Goal: Task Accomplishment & Management: Use online tool/utility

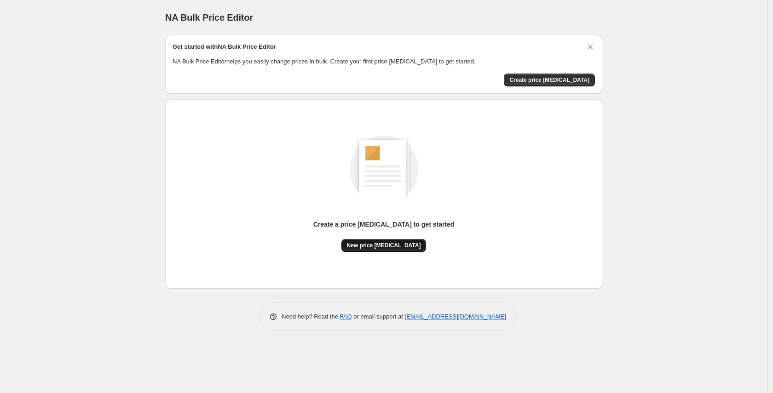
click at [382, 248] on span "New price change job" at bounding box center [384, 245] width 74 height 7
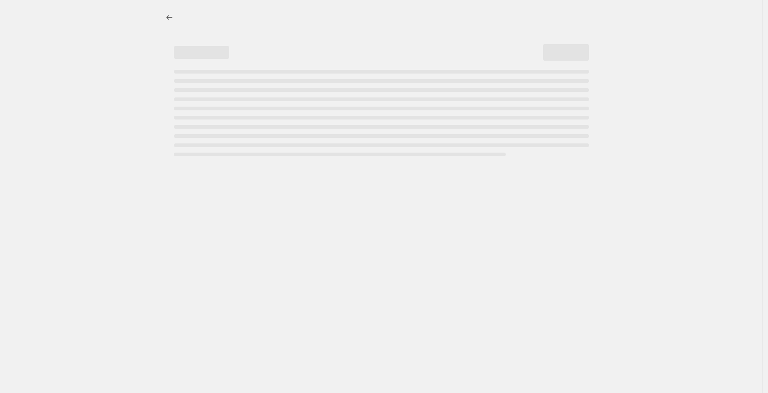
select select "percentage"
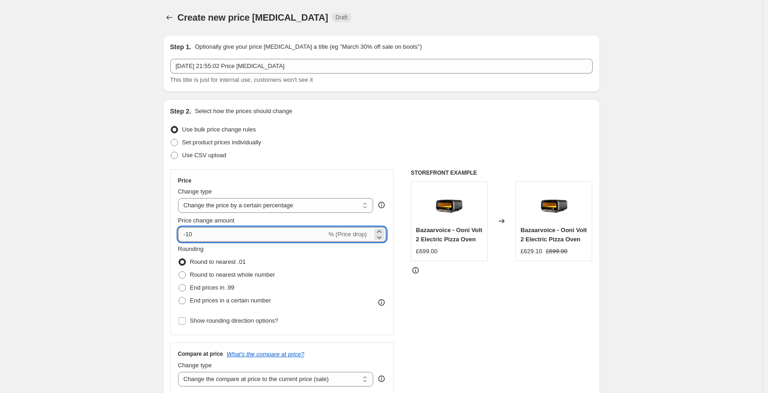
click at [272, 232] on input "-10" at bounding box center [252, 234] width 149 height 15
type input "-1"
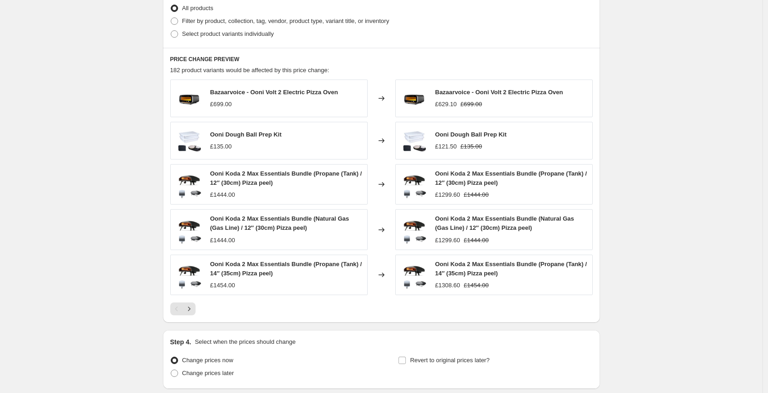
scroll to position [535, 0]
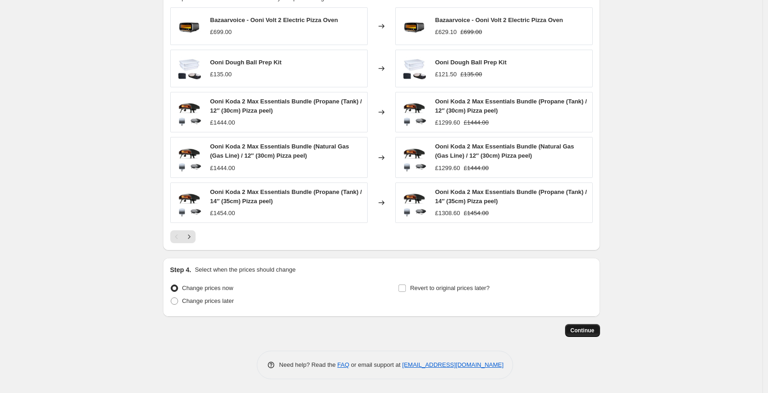
type input "-63"
click at [582, 329] on span "Continue" at bounding box center [583, 330] width 24 height 7
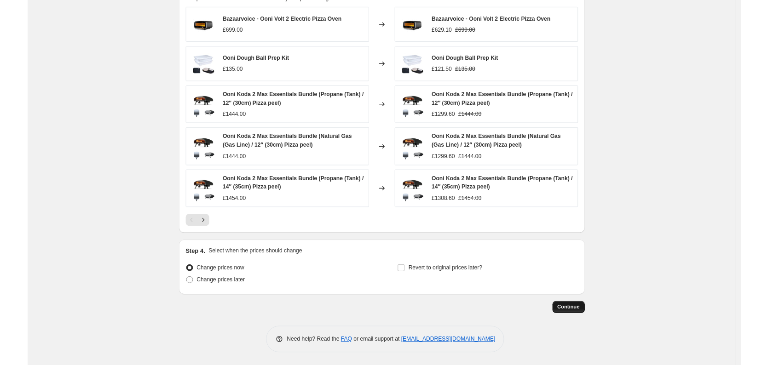
scroll to position [0, 0]
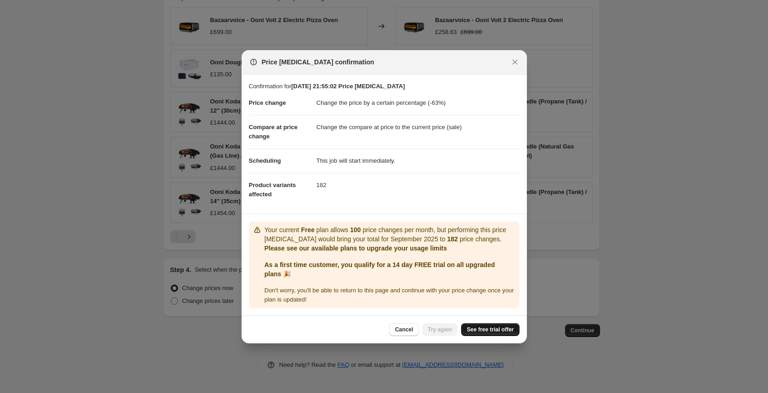
click at [480, 326] on span "See free trial offer" at bounding box center [490, 329] width 47 height 7
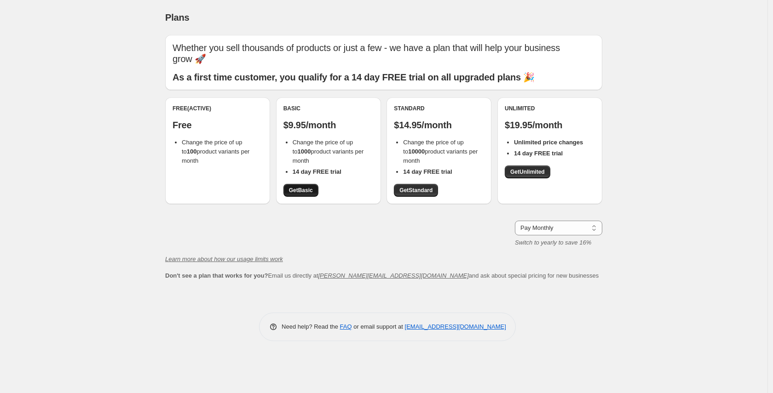
click at [300, 187] on span "Get Basic" at bounding box center [301, 190] width 24 height 7
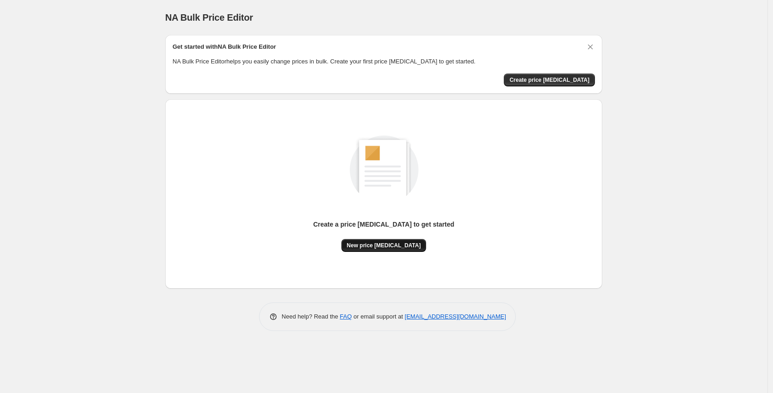
click at [366, 243] on span "New price [MEDICAL_DATA]" at bounding box center [384, 245] width 74 height 7
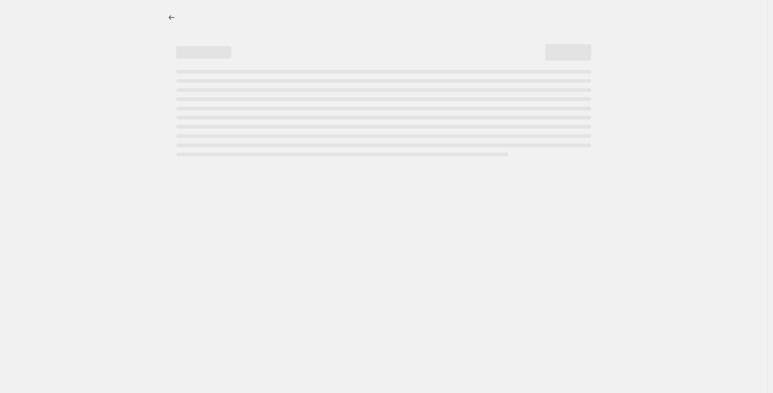
select select "percentage"
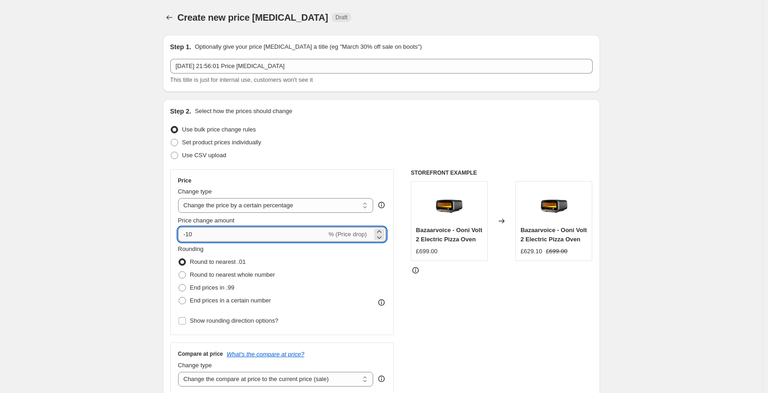
click at [225, 230] on input "-10" at bounding box center [252, 234] width 149 height 15
type input "-1"
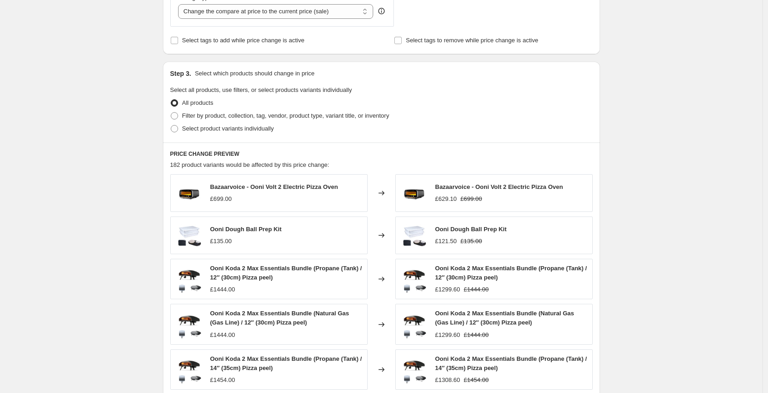
scroll to position [481, 0]
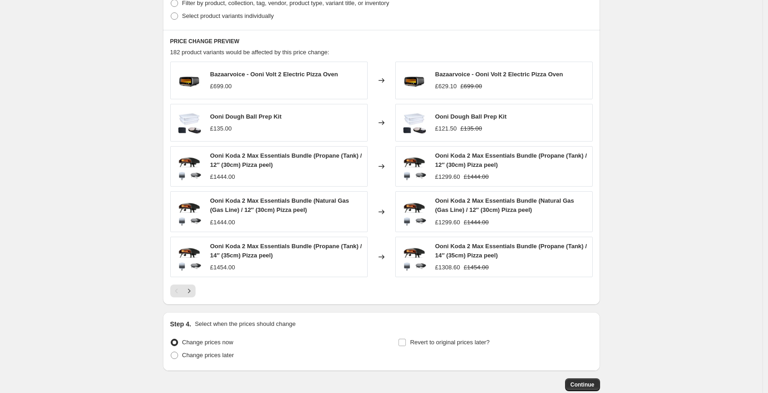
type input "-60"
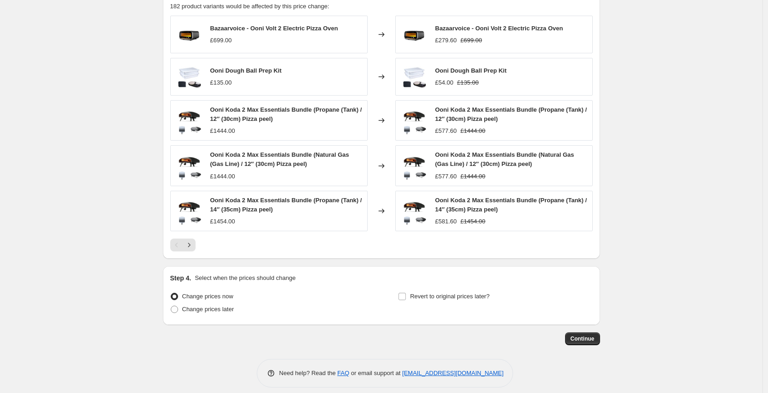
scroll to position [535, 0]
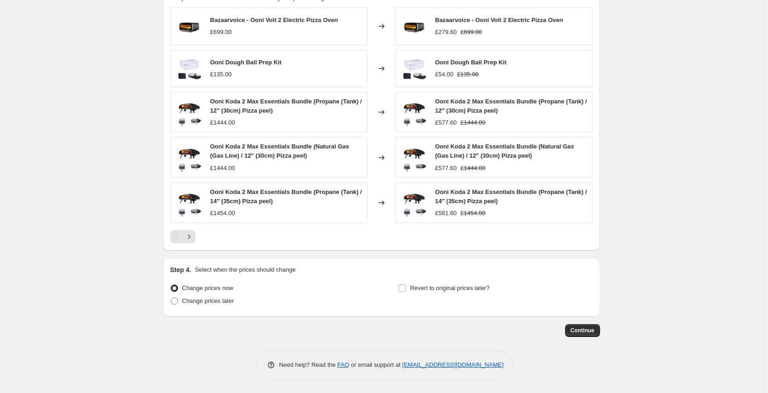
click at [589, 326] on button "Continue" at bounding box center [582, 330] width 35 height 13
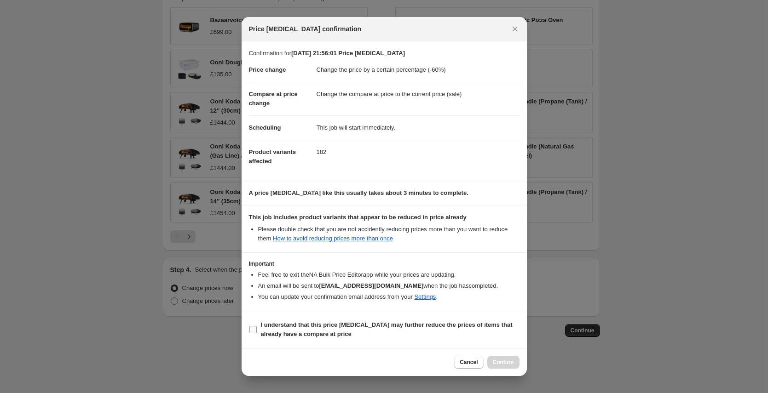
click at [386, 330] on span "I understand that this price [MEDICAL_DATA] may further reduce the prices of it…" at bounding box center [390, 330] width 259 height 18
click at [257, 330] on input "I understand that this price [MEDICAL_DATA] may further reduce the prices of it…" at bounding box center [252, 329] width 7 height 7
checkbox input "true"
click at [506, 363] on span "Confirm" at bounding box center [503, 362] width 21 height 7
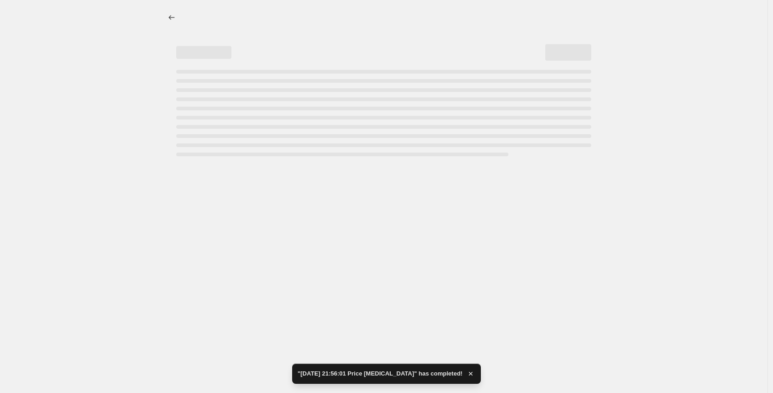
select select "percentage"
